Goal: Find contact information: Find contact information

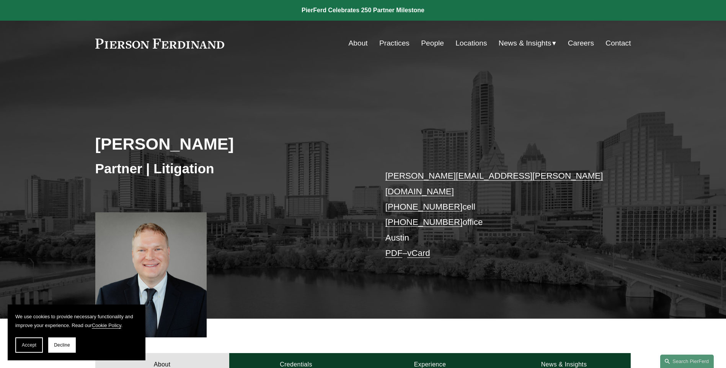
click at [470, 38] on link "Locations" at bounding box center [470, 43] width 31 height 15
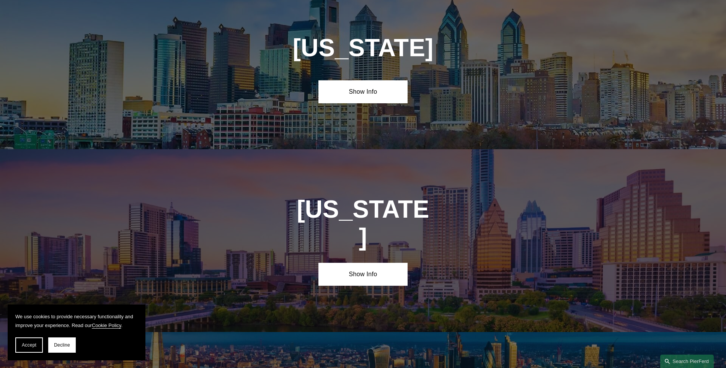
scroll to position [2524, 0]
click at [360, 262] on link "Show Info" at bounding box center [362, 273] width 89 height 23
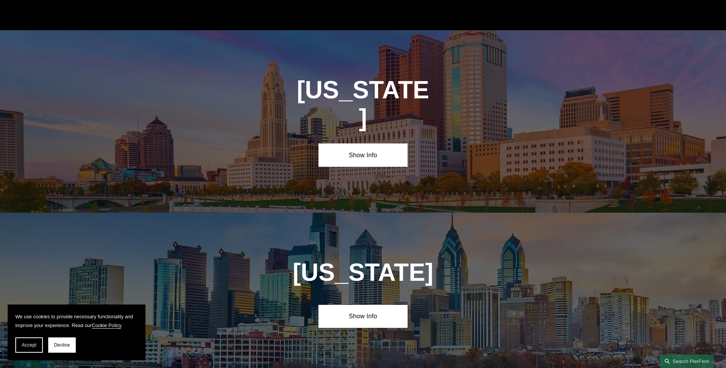
scroll to position [2410, 0]
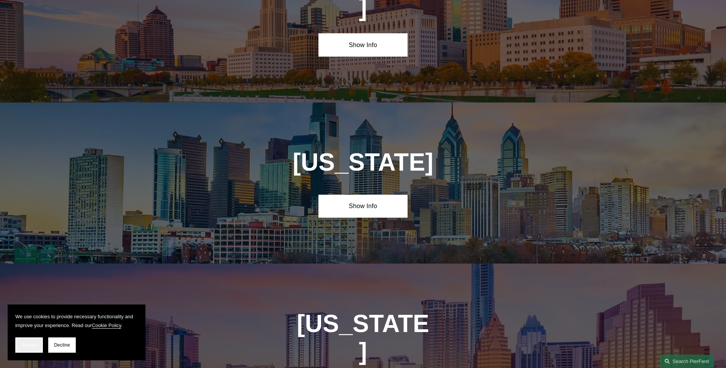
click at [18, 347] on button "Accept" at bounding box center [29, 344] width 28 height 15
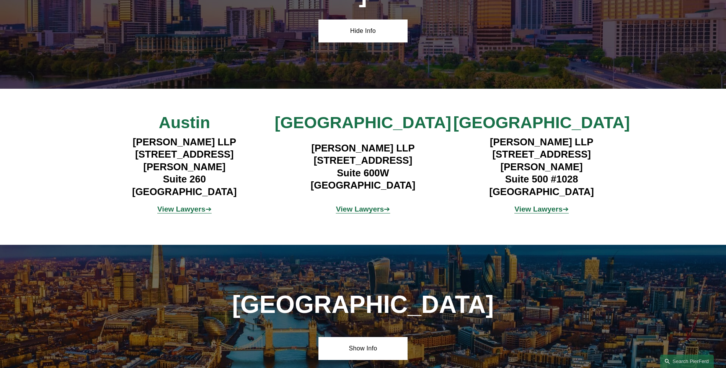
scroll to position [2754, 0]
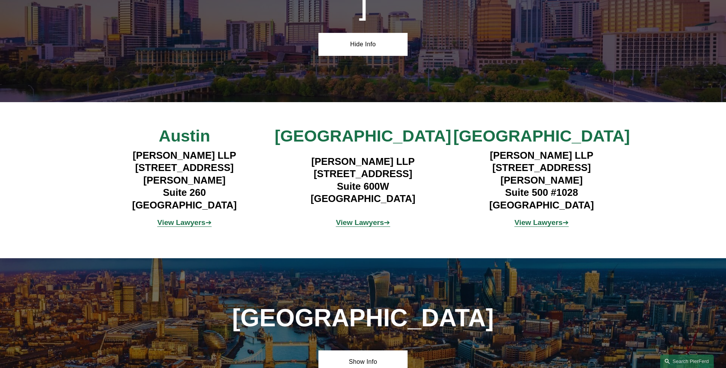
click at [184, 218] on strong "View Lawyers" at bounding box center [181, 222] width 48 height 8
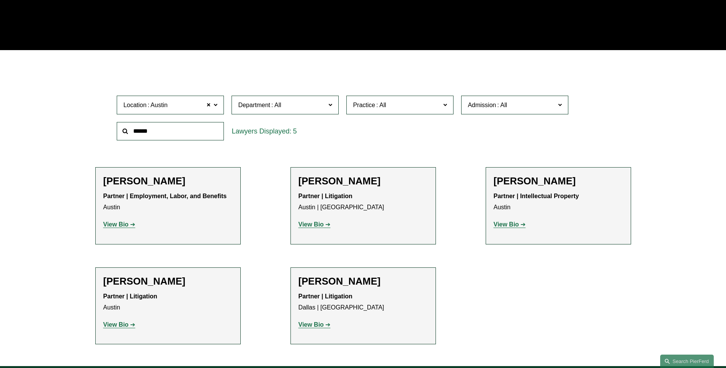
scroll to position [191, 0]
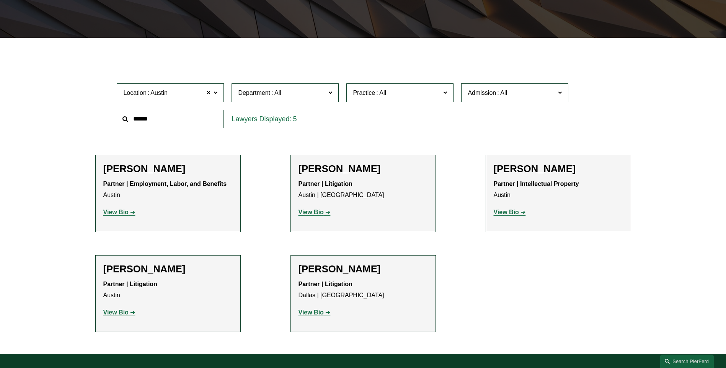
click at [119, 312] on strong "View Bio" at bounding box center [115, 312] width 25 height 7
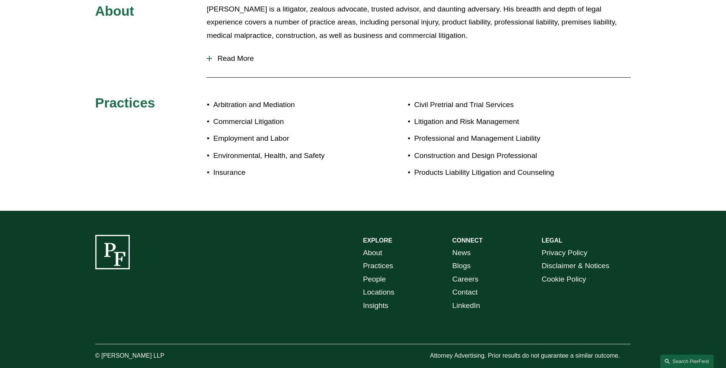
scroll to position [404, 0]
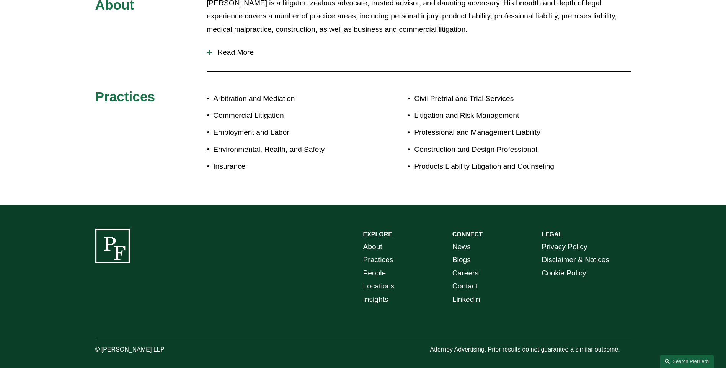
click at [468, 280] on link "Contact" at bounding box center [464, 286] width 25 height 13
